Goal: Task Accomplishment & Management: Use online tool/utility

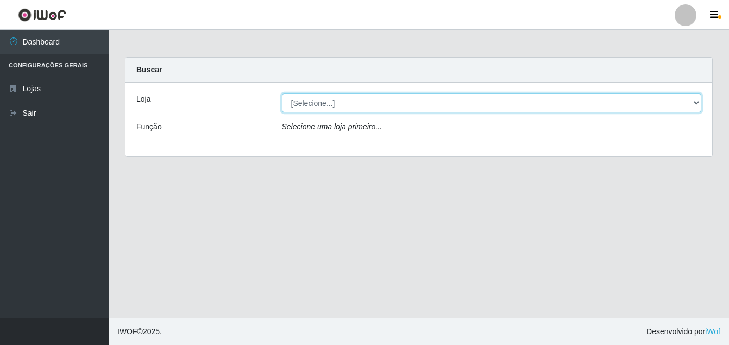
click at [321, 109] on select "[Selecione...] Ajubá Mercado" at bounding box center [492, 102] width 420 height 19
select select "402"
click at [282, 93] on select "[Selecione...] Ajubá Mercado" at bounding box center [492, 102] width 420 height 19
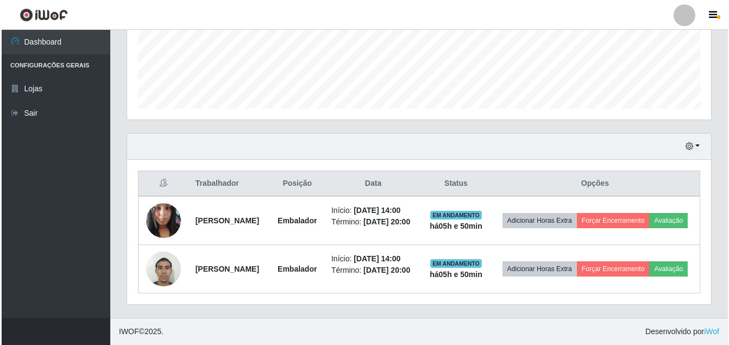
scroll to position [319, 0]
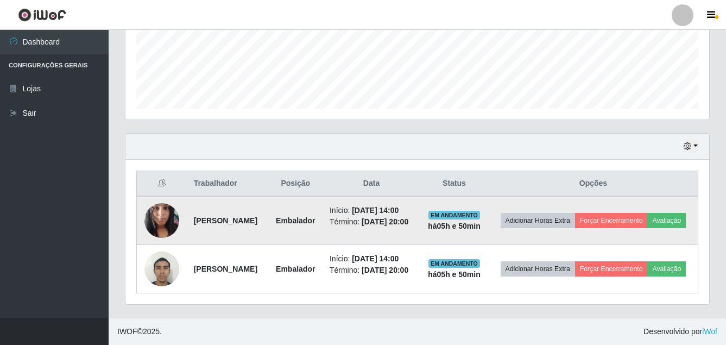
click at [149, 197] on img at bounding box center [161, 220] width 35 height 46
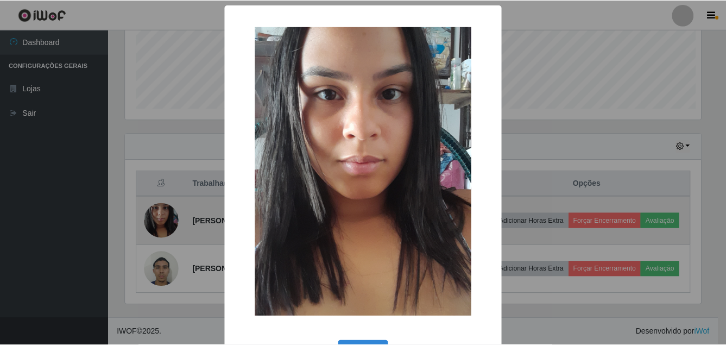
scroll to position [225, 578]
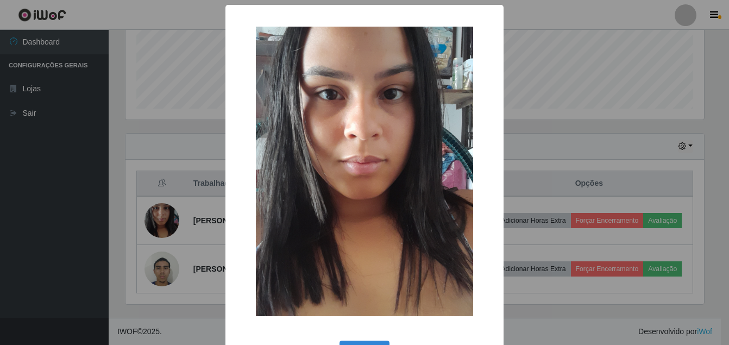
click at [64, 190] on div "× OK Cancel" at bounding box center [364, 172] width 729 height 345
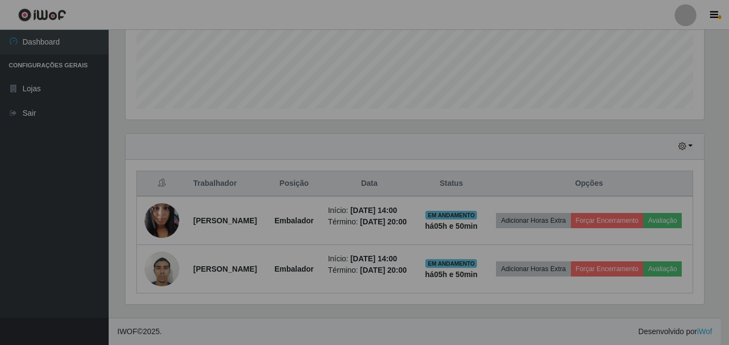
scroll to position [225, 584]
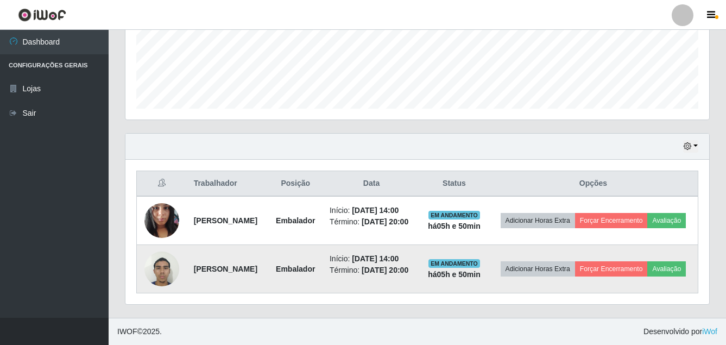
click at [161, 253] on img at bounding box center [161, 268] width 35 height 46
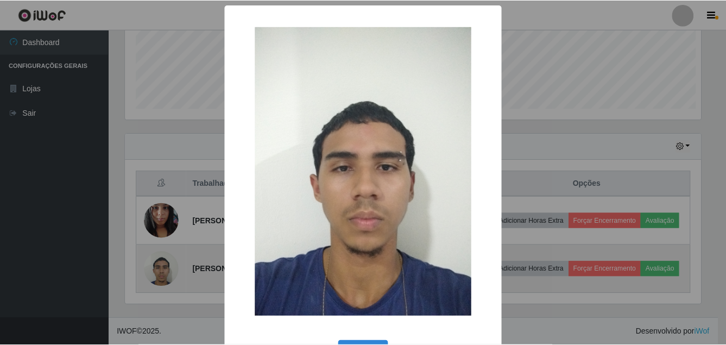
scroll to position [225, 578]
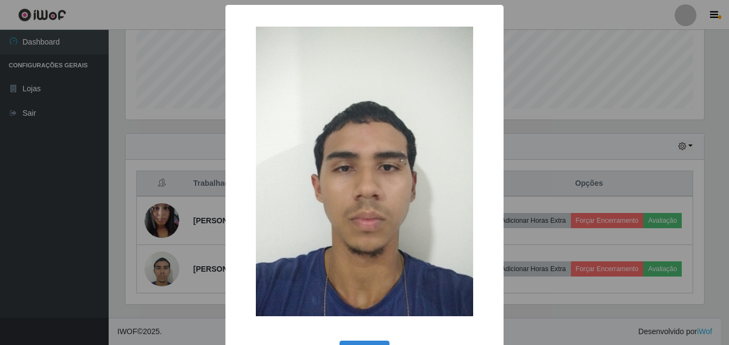
click at [87, 266] on div "× OK Cancel" at bounding box center [364, 172] width 729 height 345
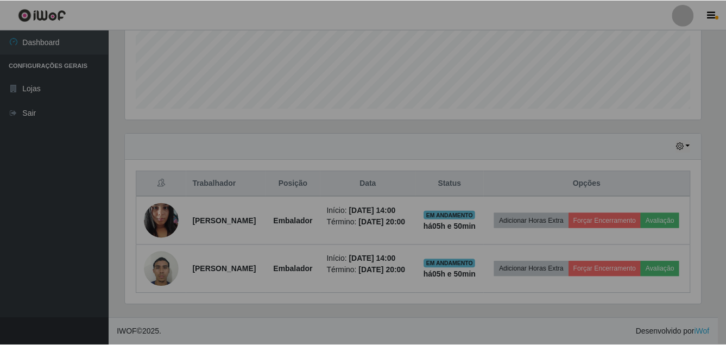
scroll to position [225, 584]
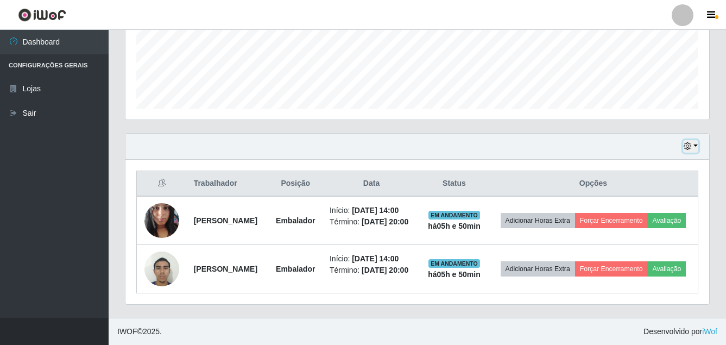
click at [690, 140] on button "button" at bounding box center [690, 146] width 15 height 12
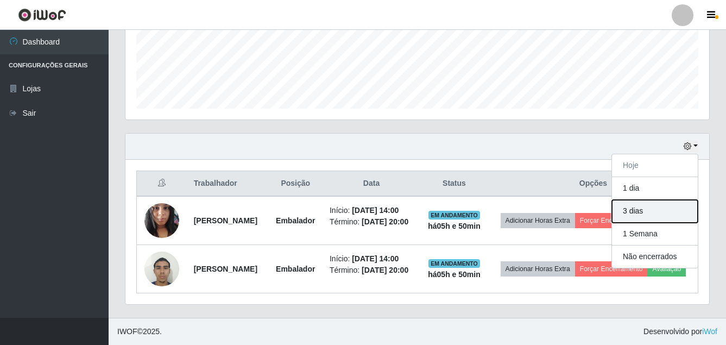
click at [639, 200] on button "3 dias" at bounding box center [655, 211] width 86 height 23
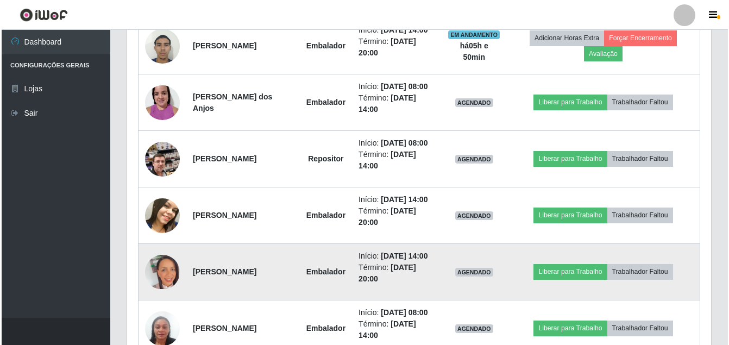
scroll to position [577, 0]
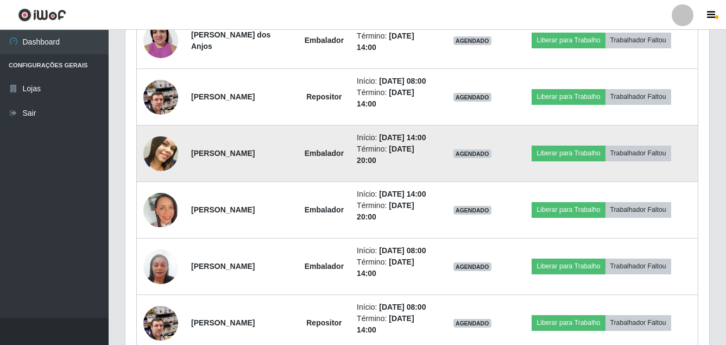
click at [165, 175] on img at bounding box center [160, 153] width 35 height 43
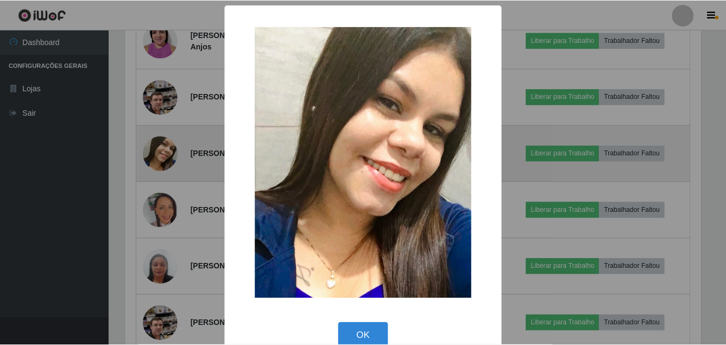
scroll to position [225, 578]
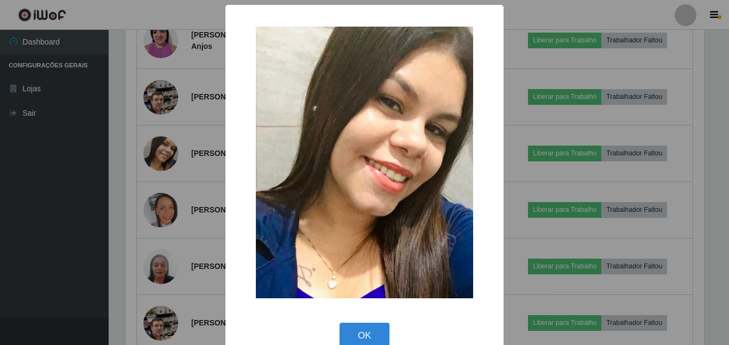
click at [55, 226] on div "× OK Cancel" at bounding box center [364, 172] width 729 height 345
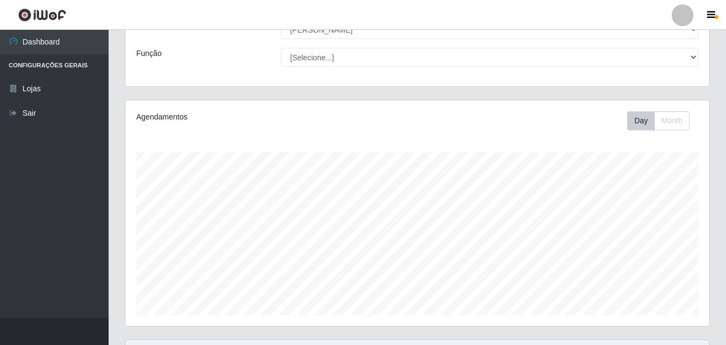
scroll to position [0, 0]
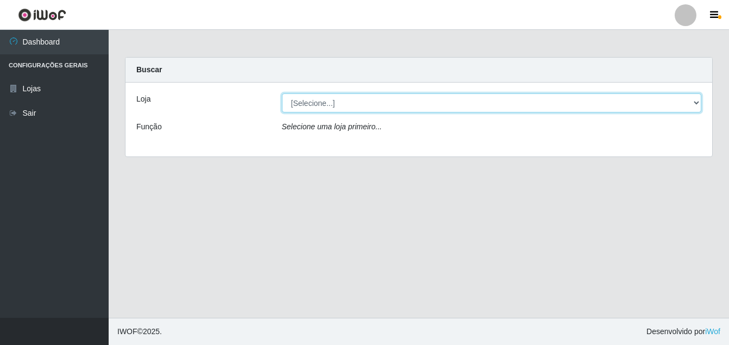
click at [315, 103] on select "[Selecione...] Ajubá Mercado" at bounding box center [492, 102] width 420 height 19
select select "402"
click at [282, 93] on select "[Selecione...] Ajubá Mercado" at bounding box center [492, 102] width 420 height 19
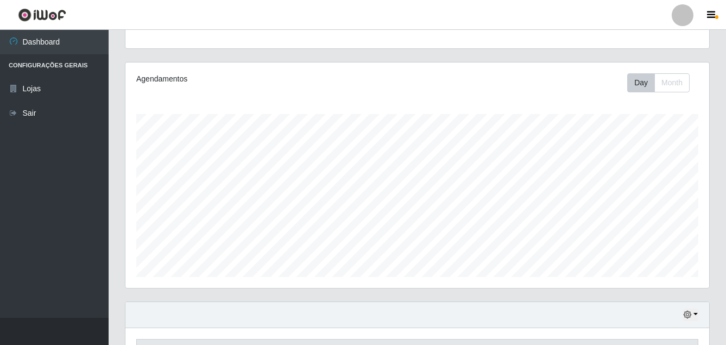
scroll to position [102, 0]
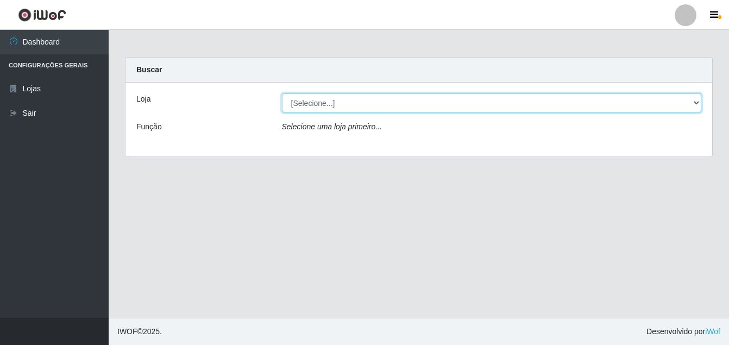
click at [304, 103] on select "[Selecione...] Ajubá Mercado" at bounding box center [492, 102] width 420 height 19
select select "402"
click at [282, 93] on select "[Selecione...] Ajubá Mercado" at bounding box center [492, 102] width 420 height 19
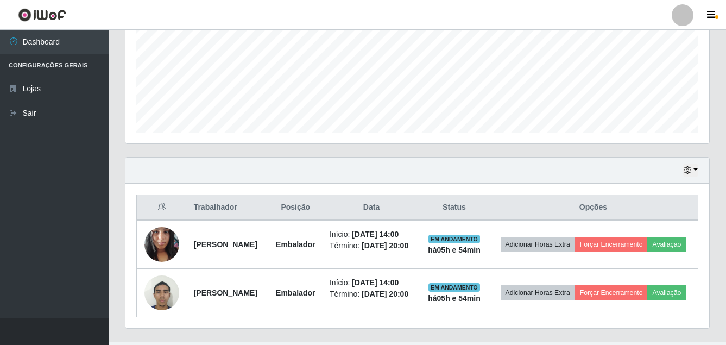
scroll to position [271, 0]
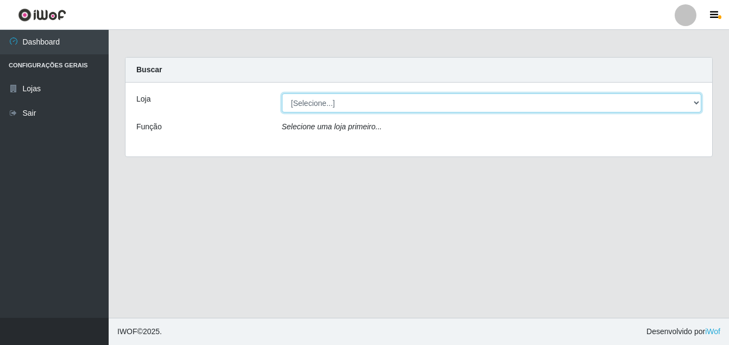
click at [408, 102] on select "[Selecione...] Ajubá Mercado" at bounding box center [492, 102] width 420 height 19
select select "402"
click at [282, 93] on select "[Selecione...] Ajubá Mercado" at bounding box center [492, 102] width 420 height 19
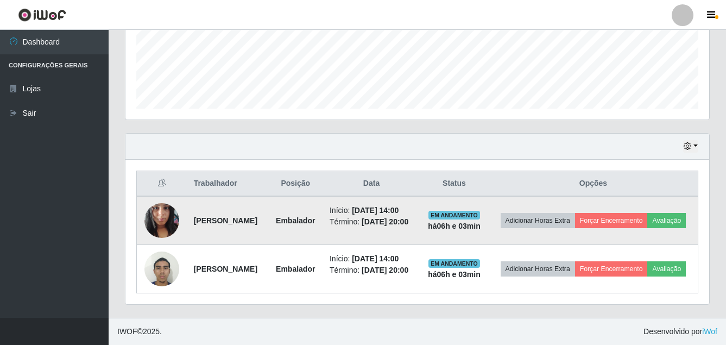
scroll to position [319, 0]
click at [636, 213] on button "Forçar Encerramento" at bounding box center [611, 220] width 73 height 15
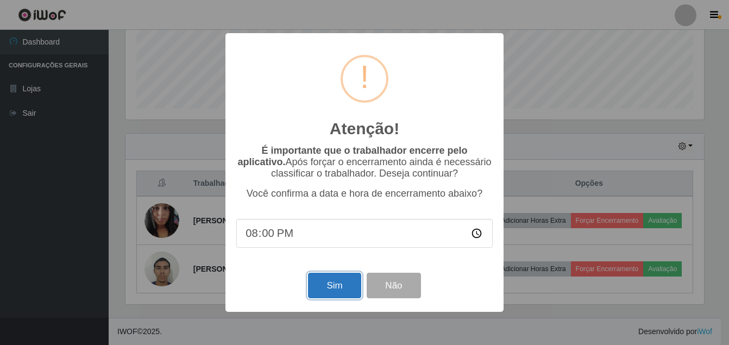
click at [339, 288] on button "Sim" at bounding box center [334, 286] width 53 height 26
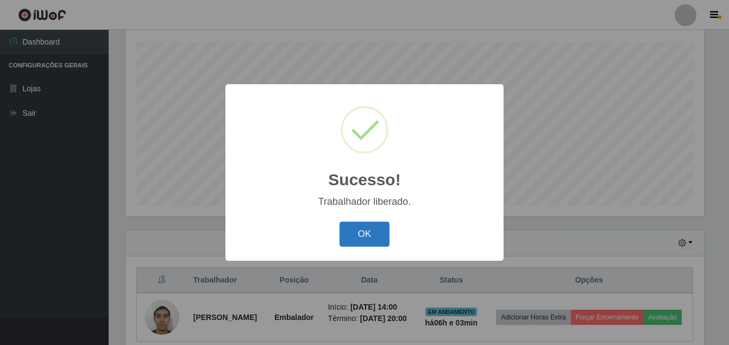
click at [376, 226] on button "OK" at bounding box center [364, 235] width 50 height 26
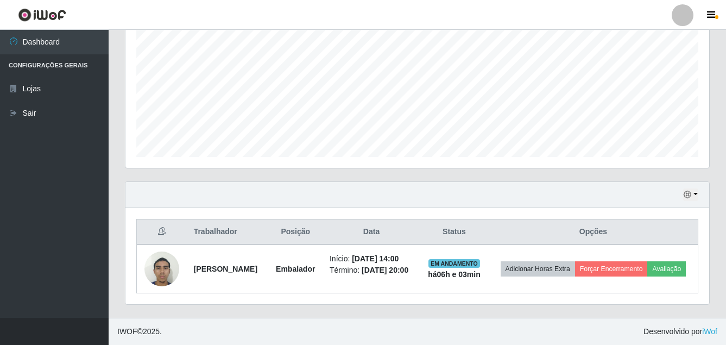
scroll to position [251, 0]
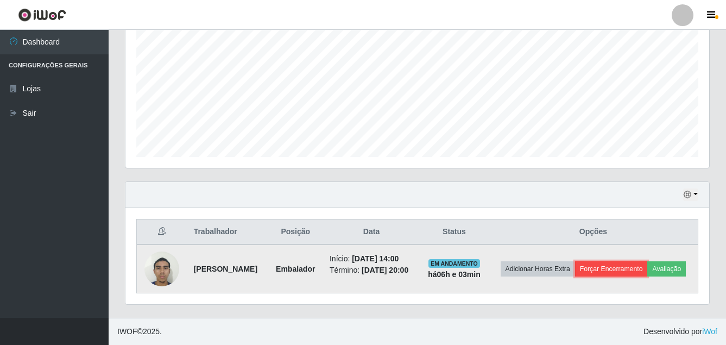
click at [648, 261] on button "Forçar Encerramento" at bounding box center [611, 268] width 73 height 15
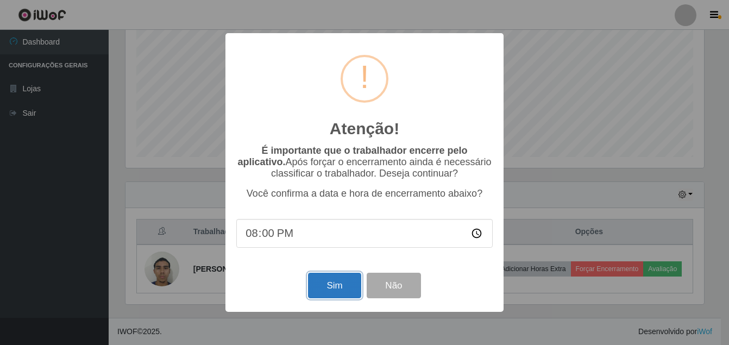
click at [328, 288] on button "Sim" at bounding box center [334, 286] width 53 height 26
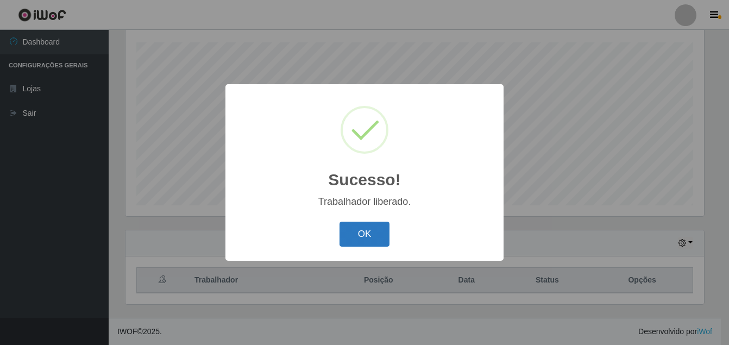
click at [376, 238] on button "OK" at bounding box center [364, 235] width 50 height 26
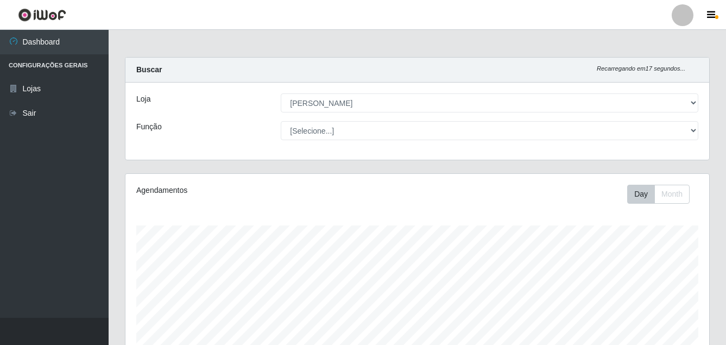
scroll to position [183, 0]
